Goal: Information Seeking & Learning: Learn about a topic

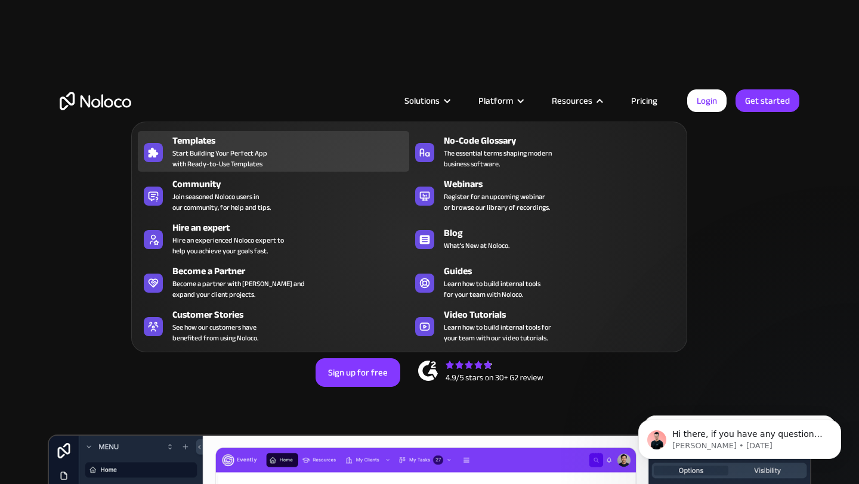
click at [221, 148] on span "Start Building Your Perfect App with Ready-to-Use Templates" at bounding box center [219, 158] width 95 height 21
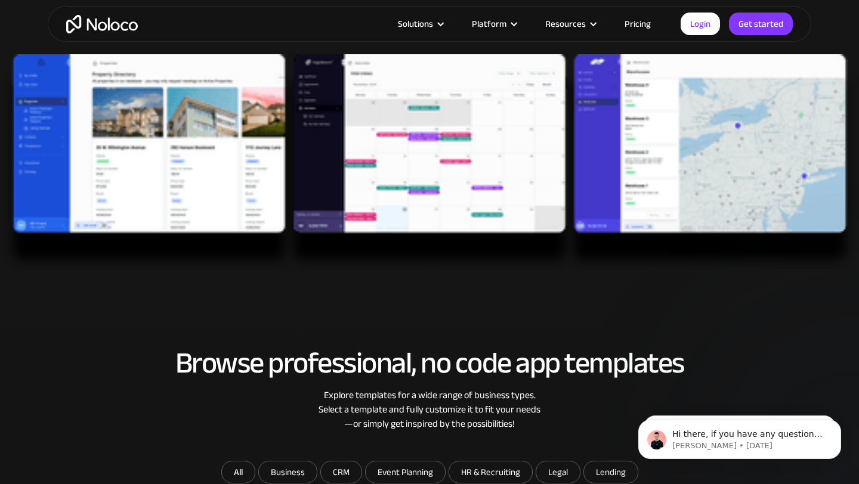
scroll to position [401, 0]
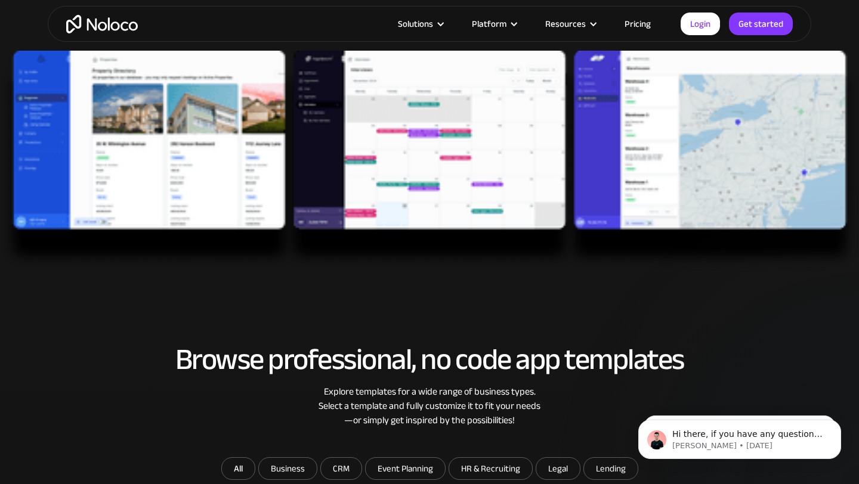
click at [431, 137] on img at bounding box center [429, 160] width 859 height 218
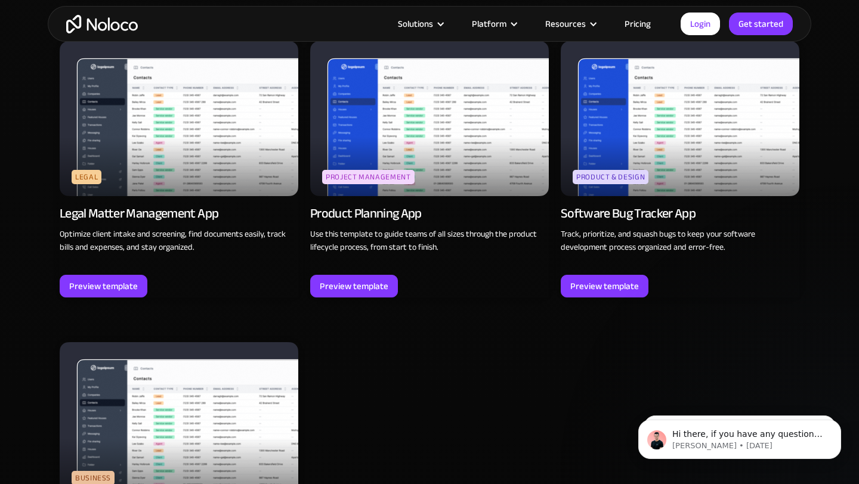
scroll to position [3461, 0]
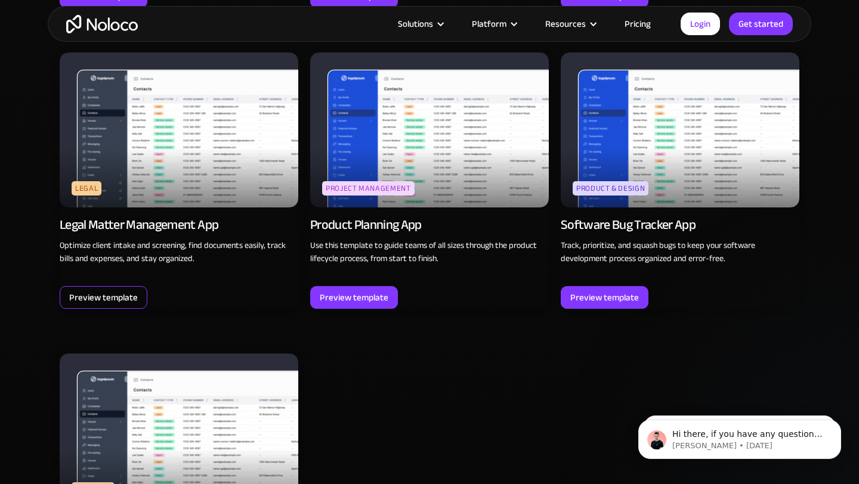
click at [119, 298] on div "Preview template" at bounding box center [103, 298] width 69 height 16
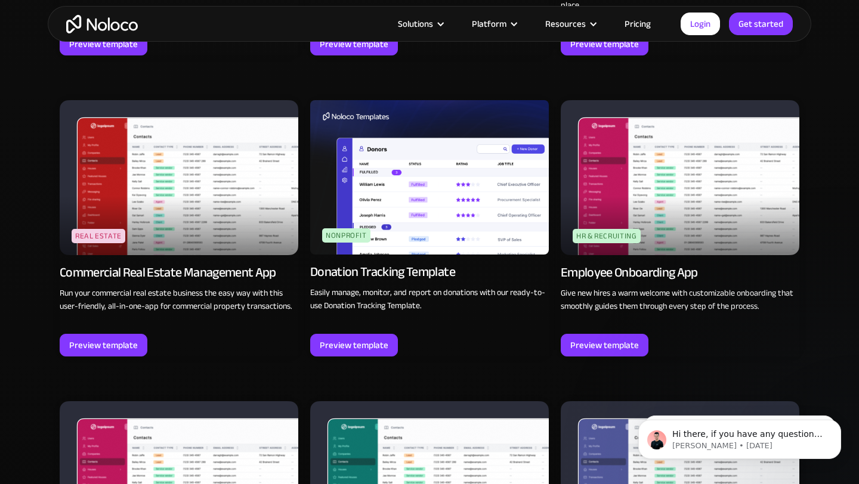
scroll to position [2807, 0]
